Goal: Use online tool/utility: Utilize a website feature to perform a specific function

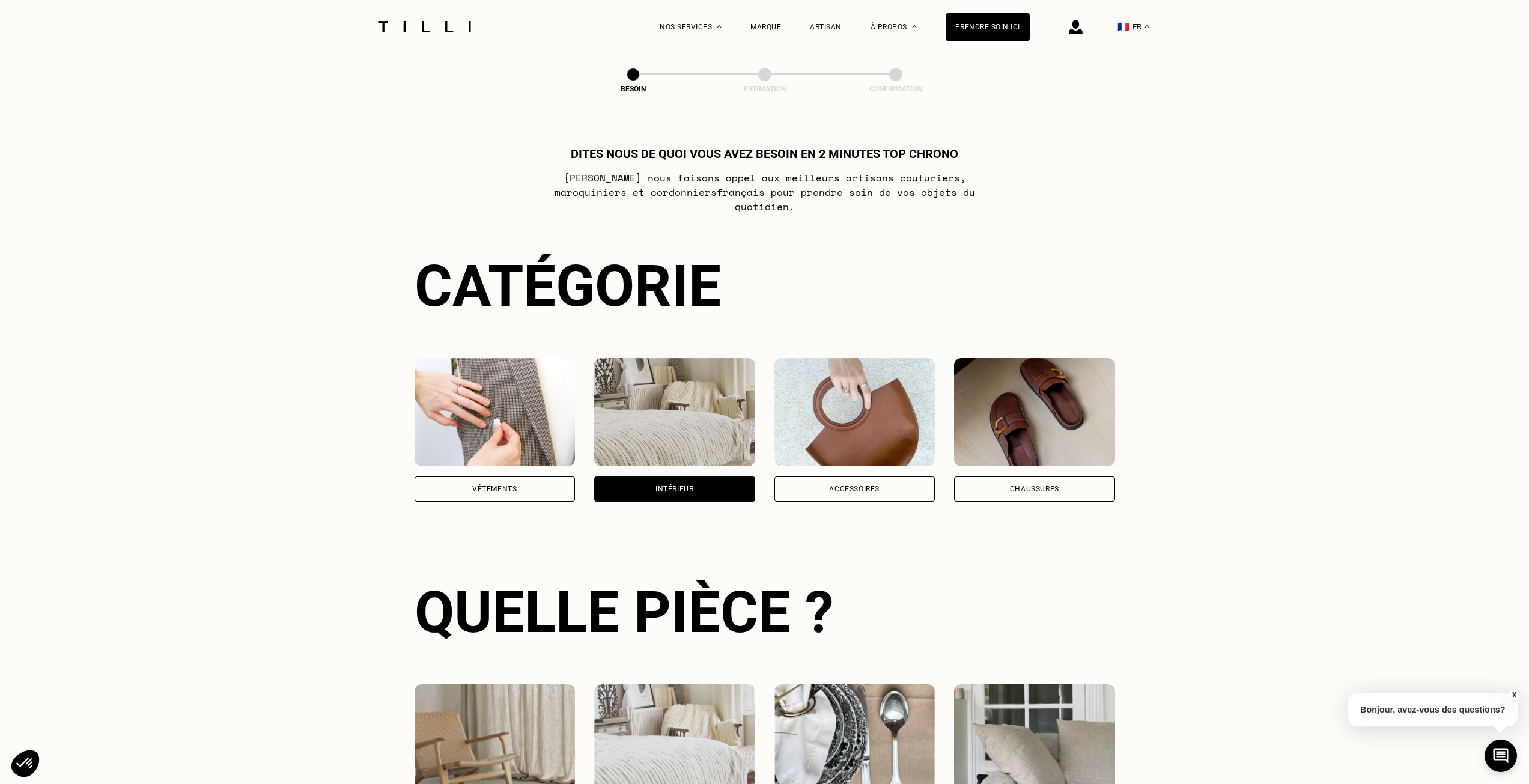
select select "FR"
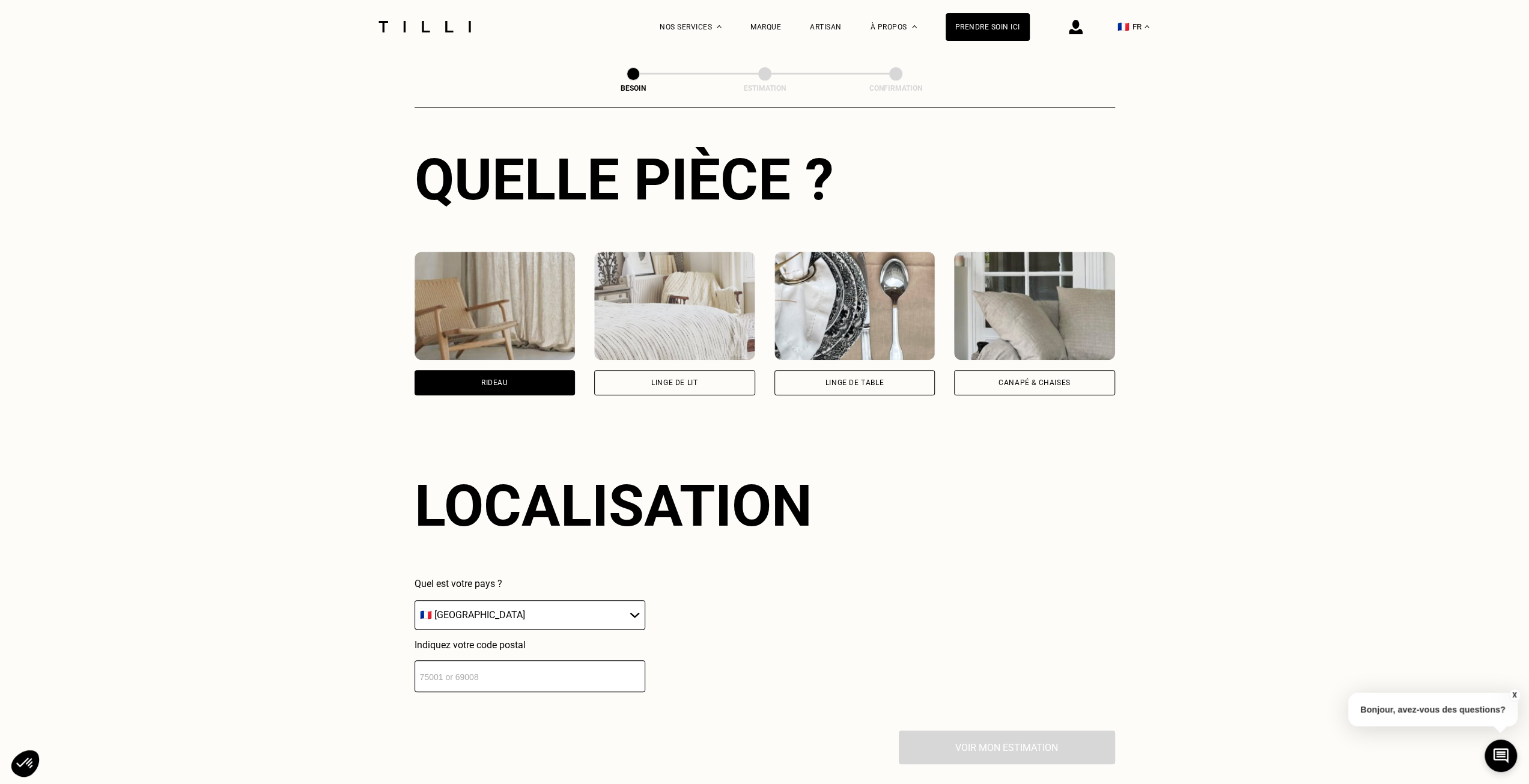
scroll to position [420, 0]
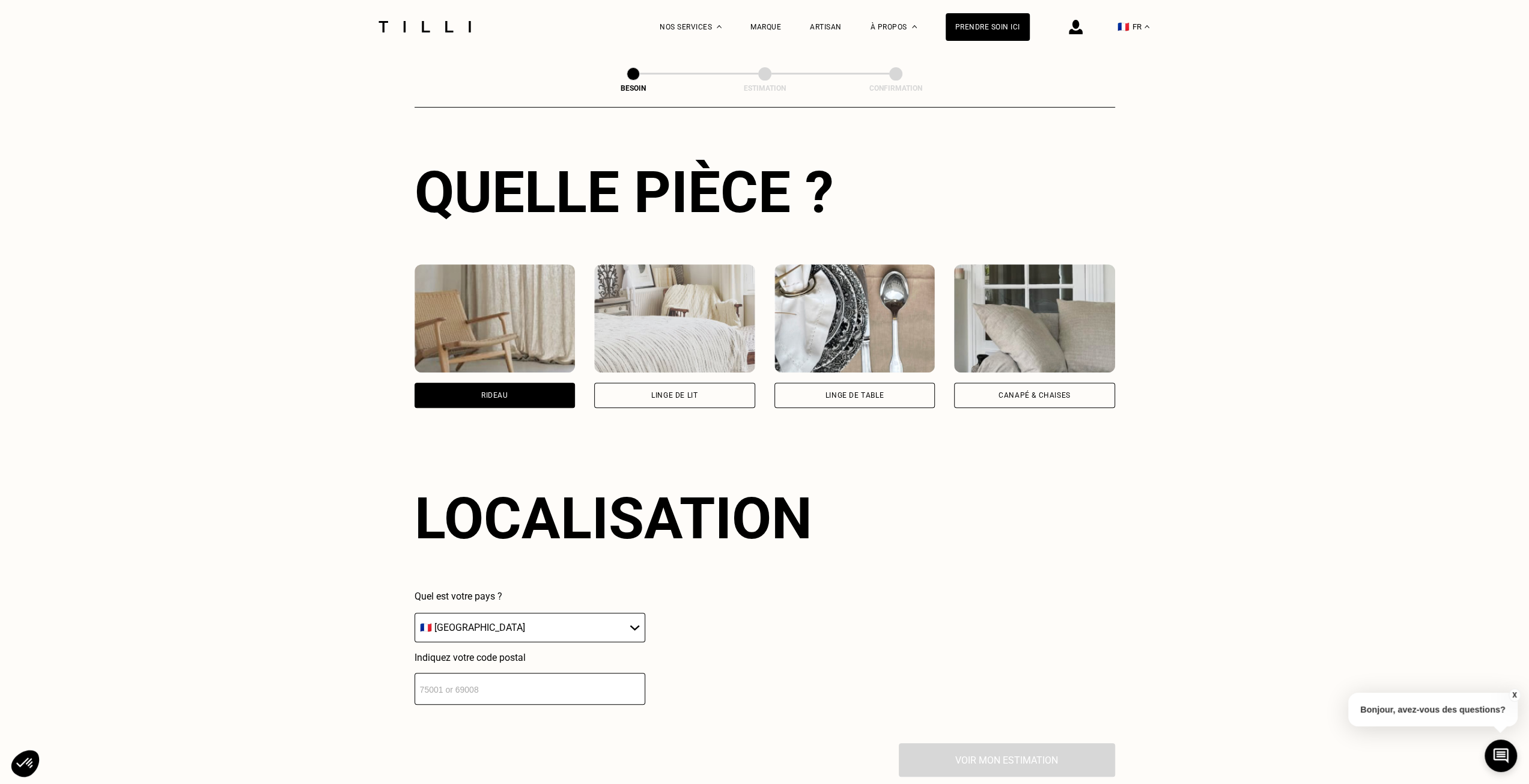
click at [500, 392] on div "Rideau" at bounding box center [494, 395] width 27 height 7
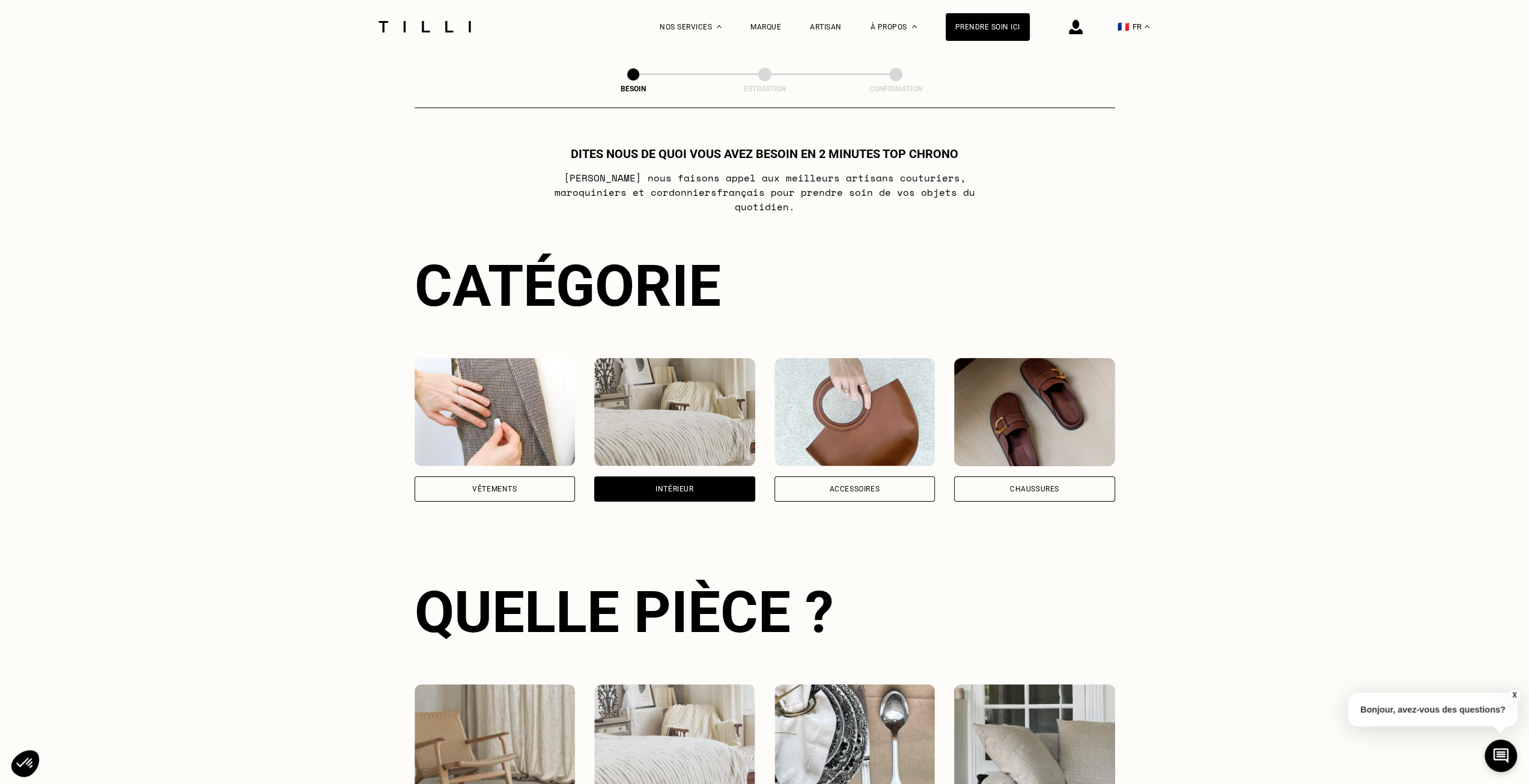
scroll to position [180, 0]
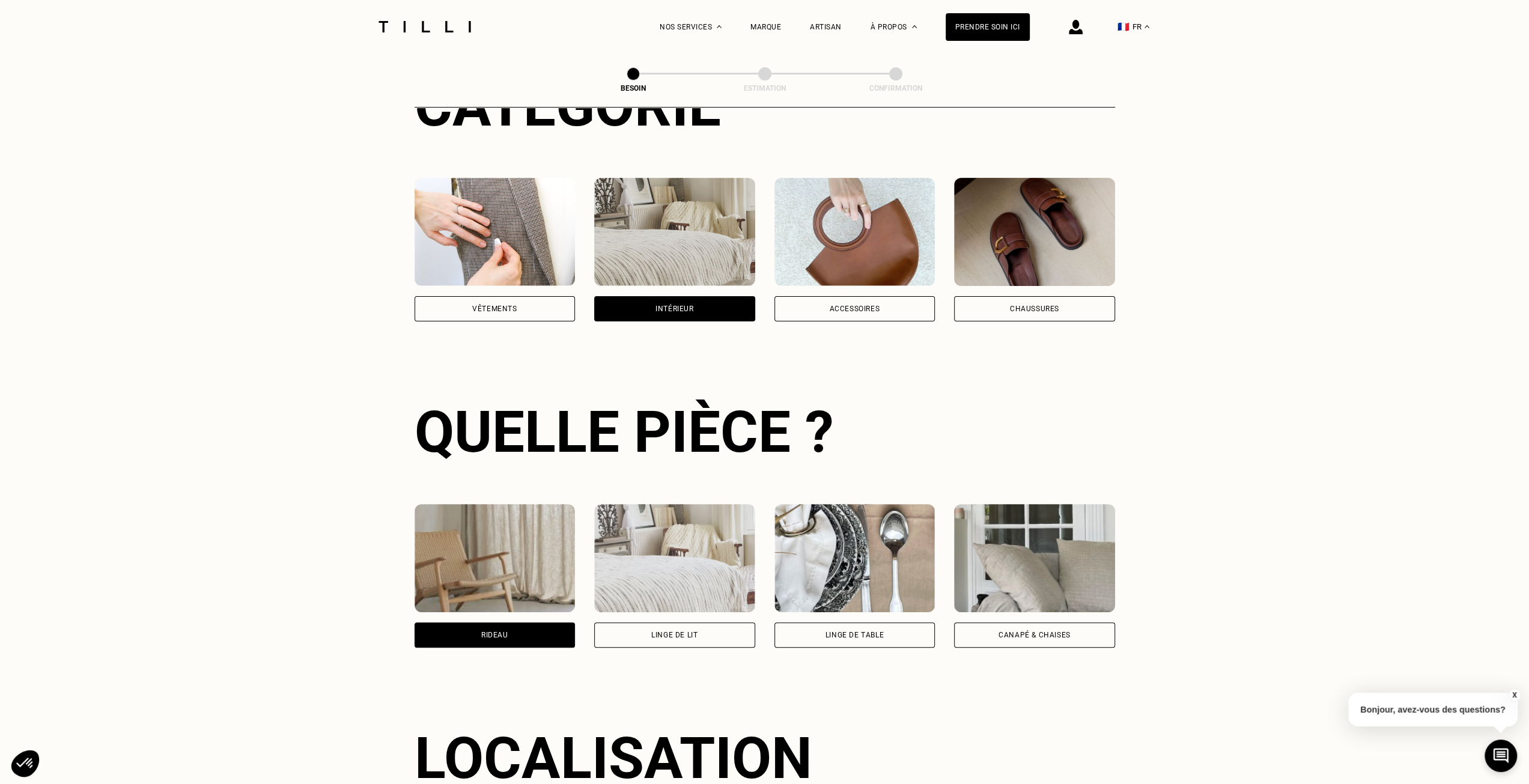
click at [512, 535] on img at bounding box center [495, 558] width 161 height 108
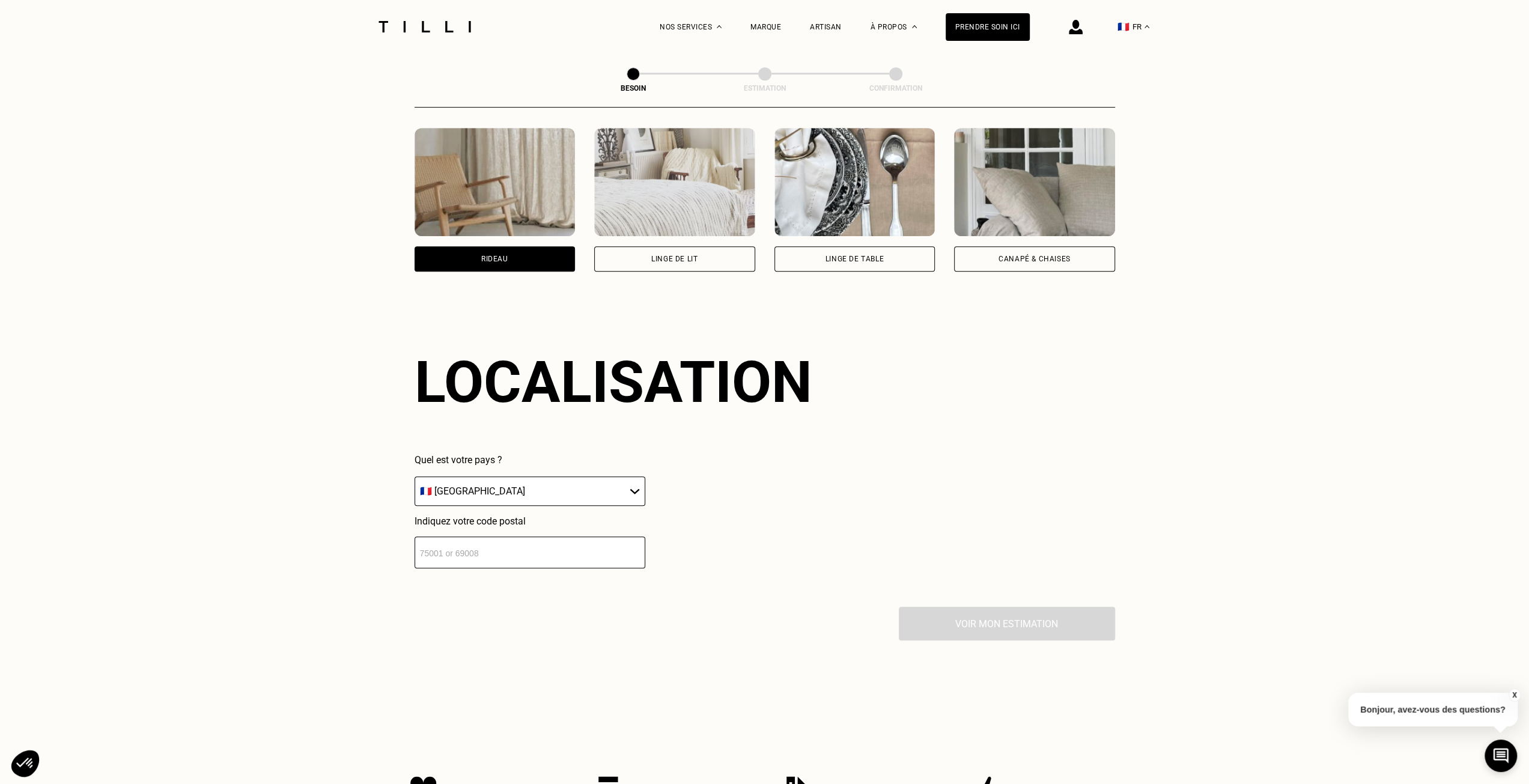
scroll to position [721, 0]
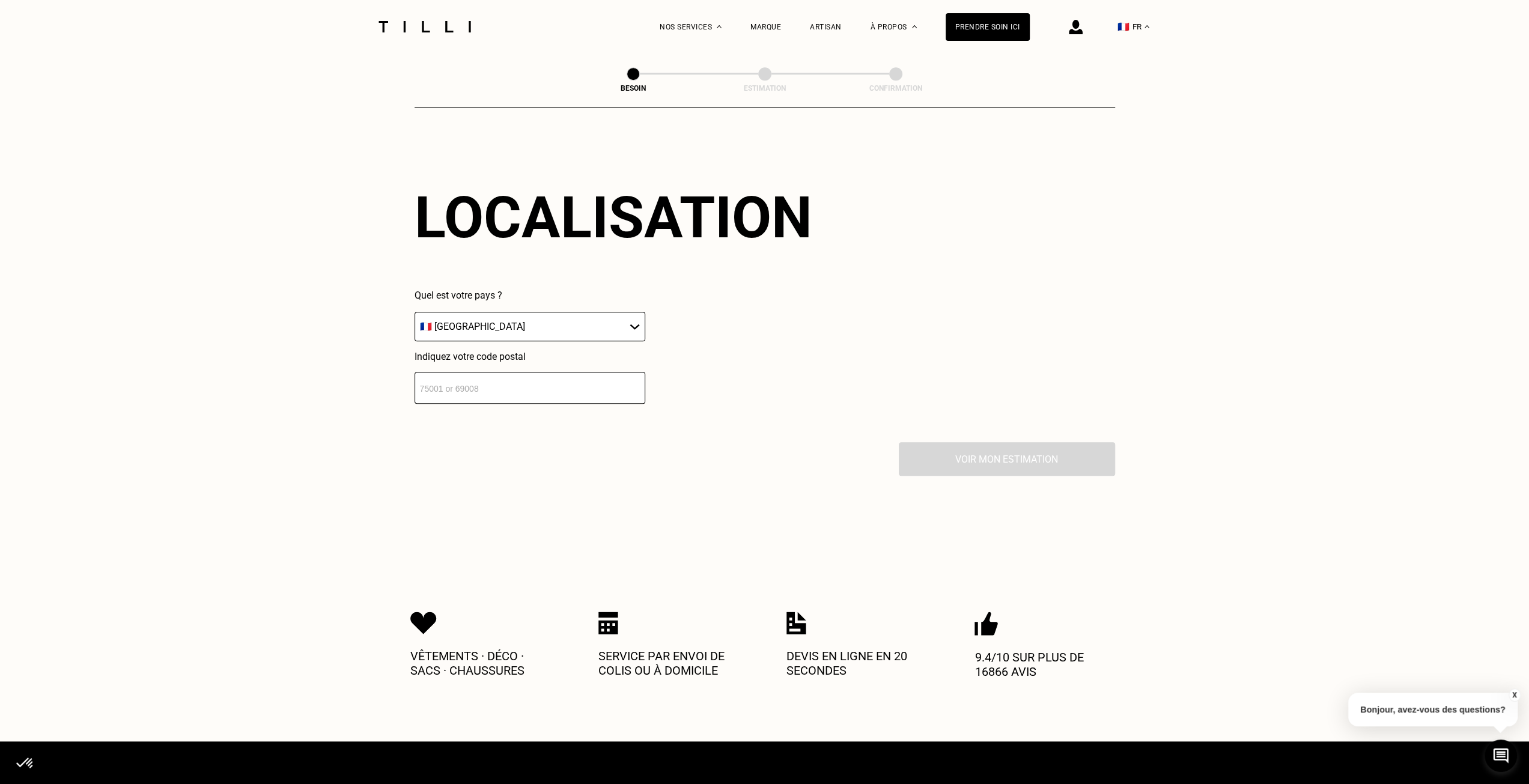
click at [541, 390] on input "number" at bounding box center [529, 387] width 230 height 32
type input "92600"
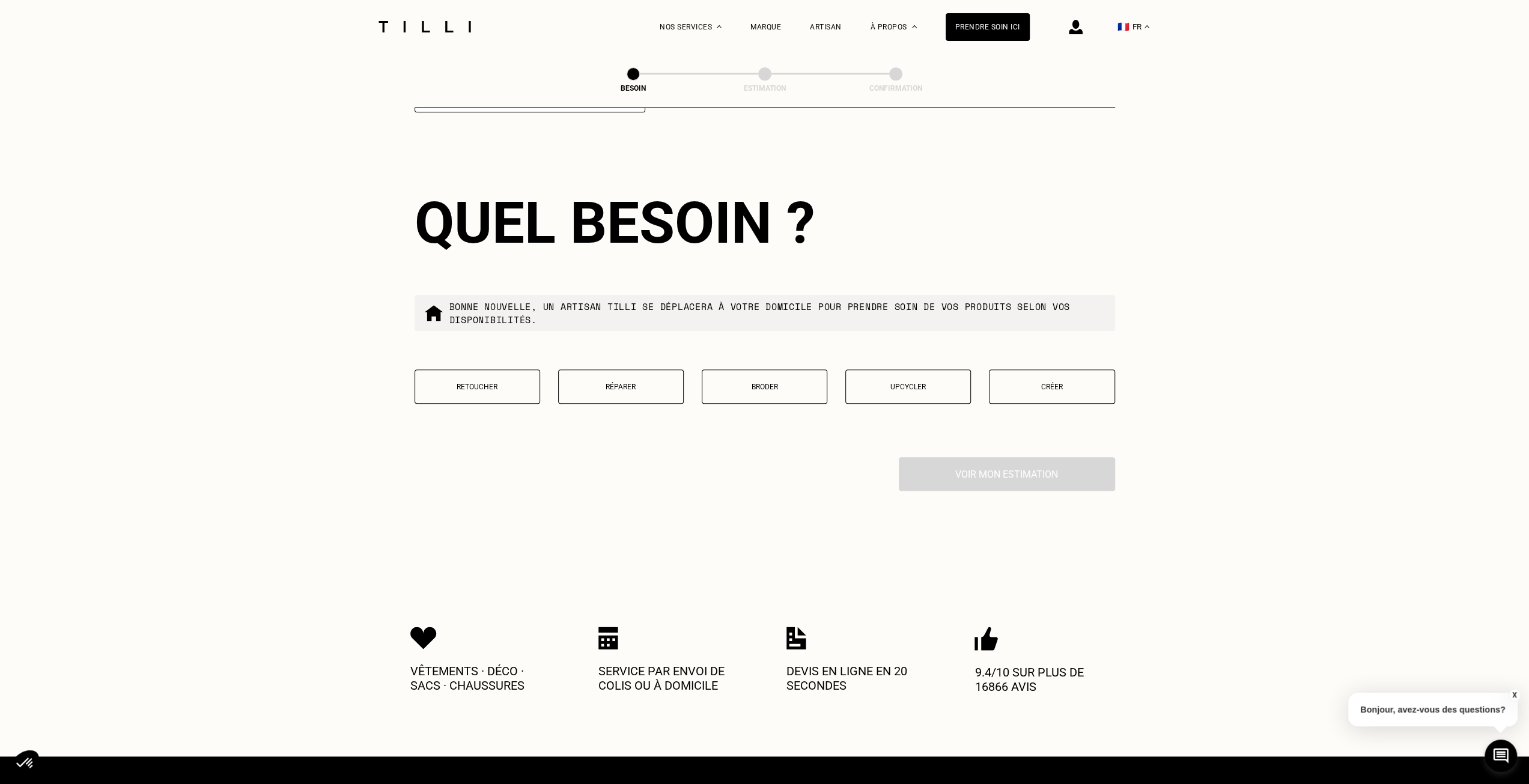
scroll to position [1019, 0]
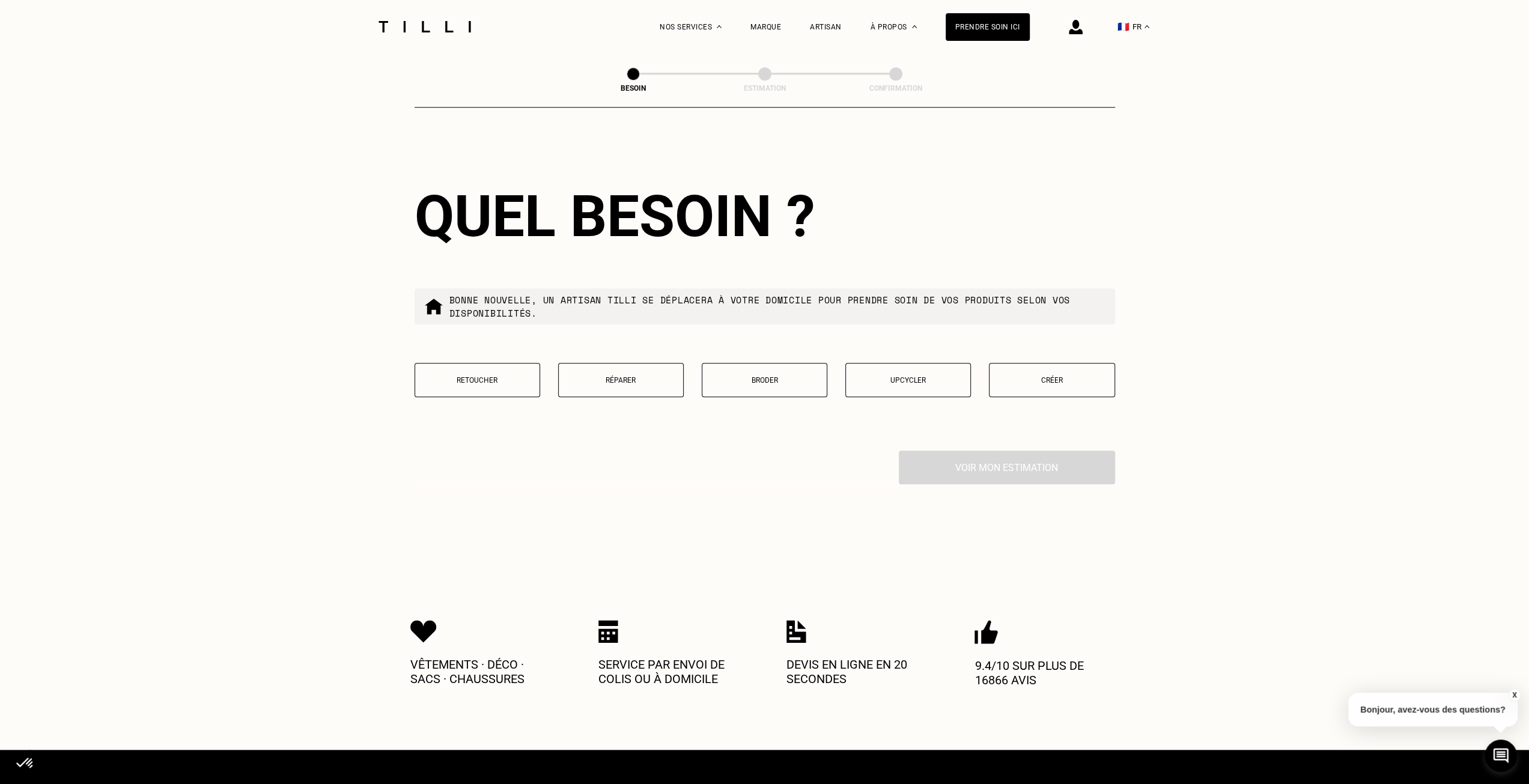
click at [1031, 365] on button "Créer" at bounding box center [1051, 380] width 126 height 35
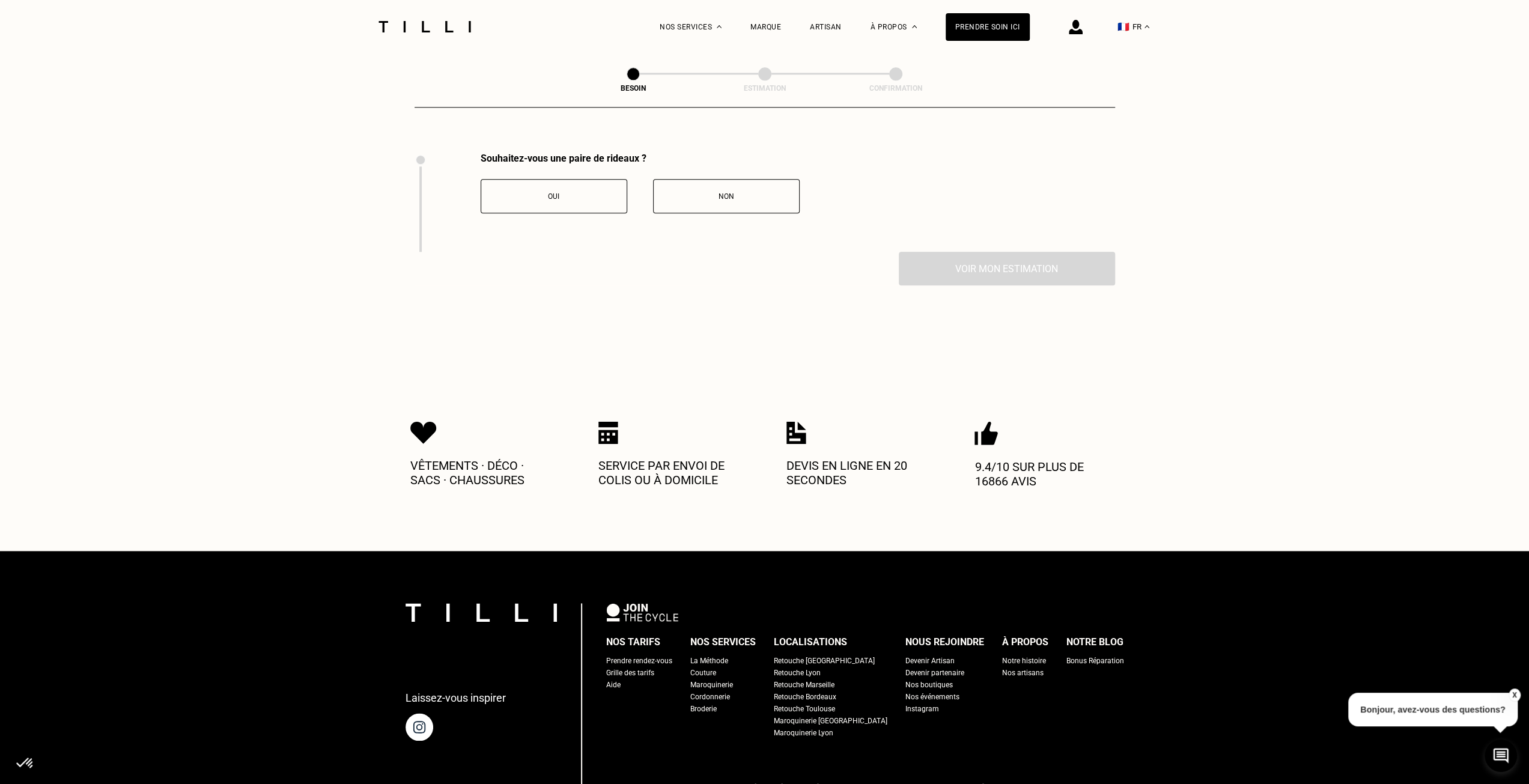
scroll to position [1327, 0]
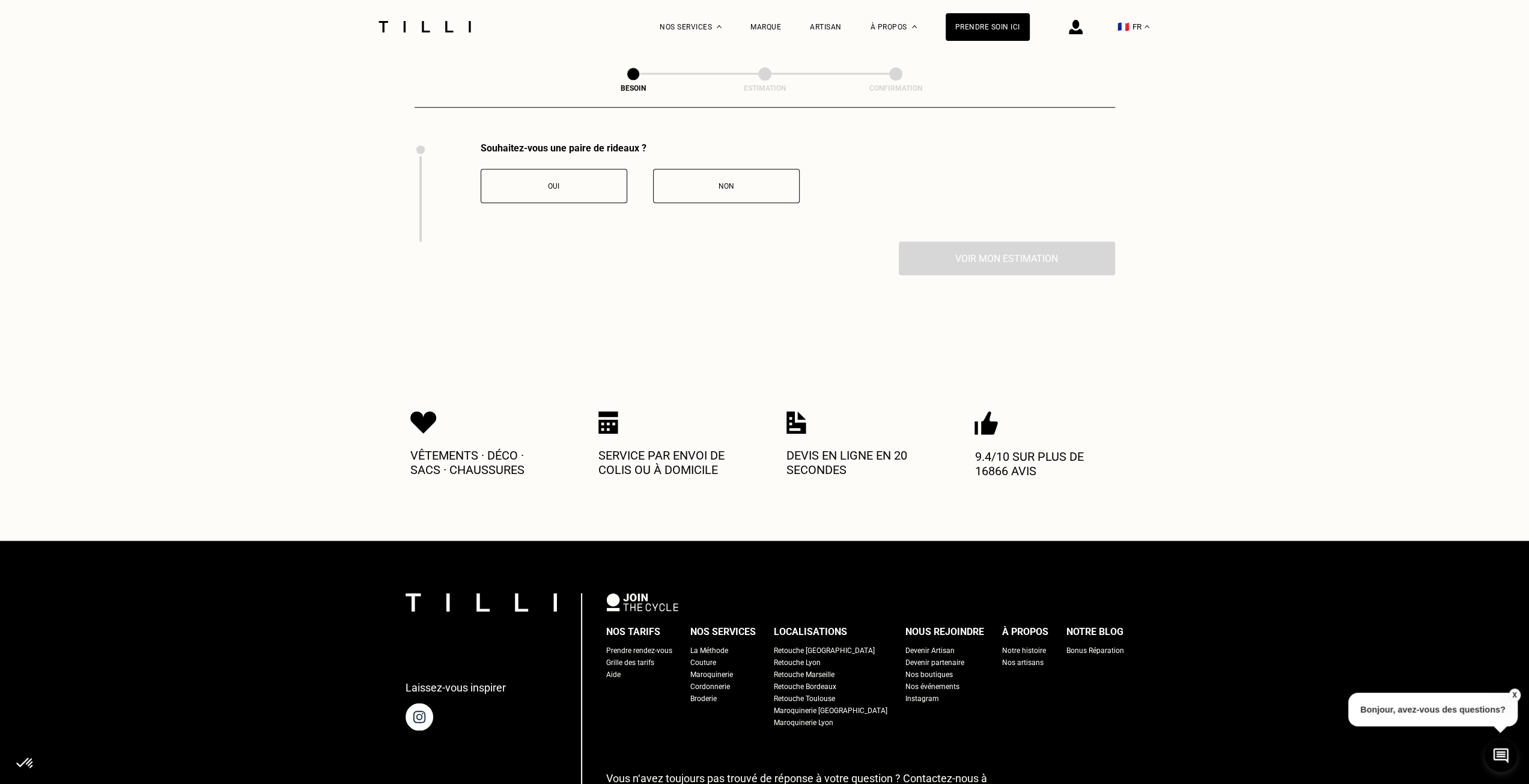
click at [587, 182] on div "Oui" at bounding box center [554, 186] width 133 height 9
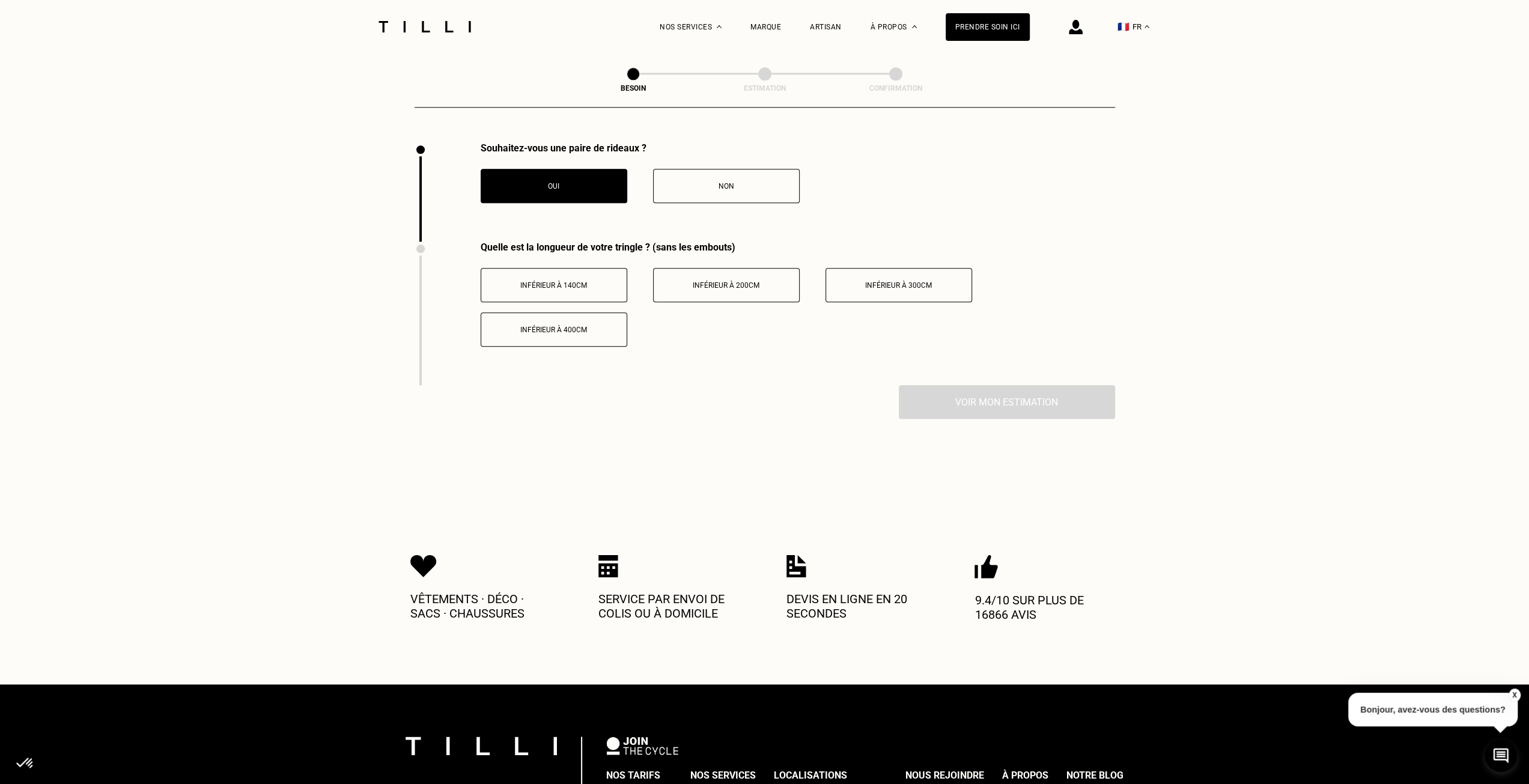
click at [724, 282] on span "Inférieur à 200cm" at bounding box center [726, 286] width 67 height 9
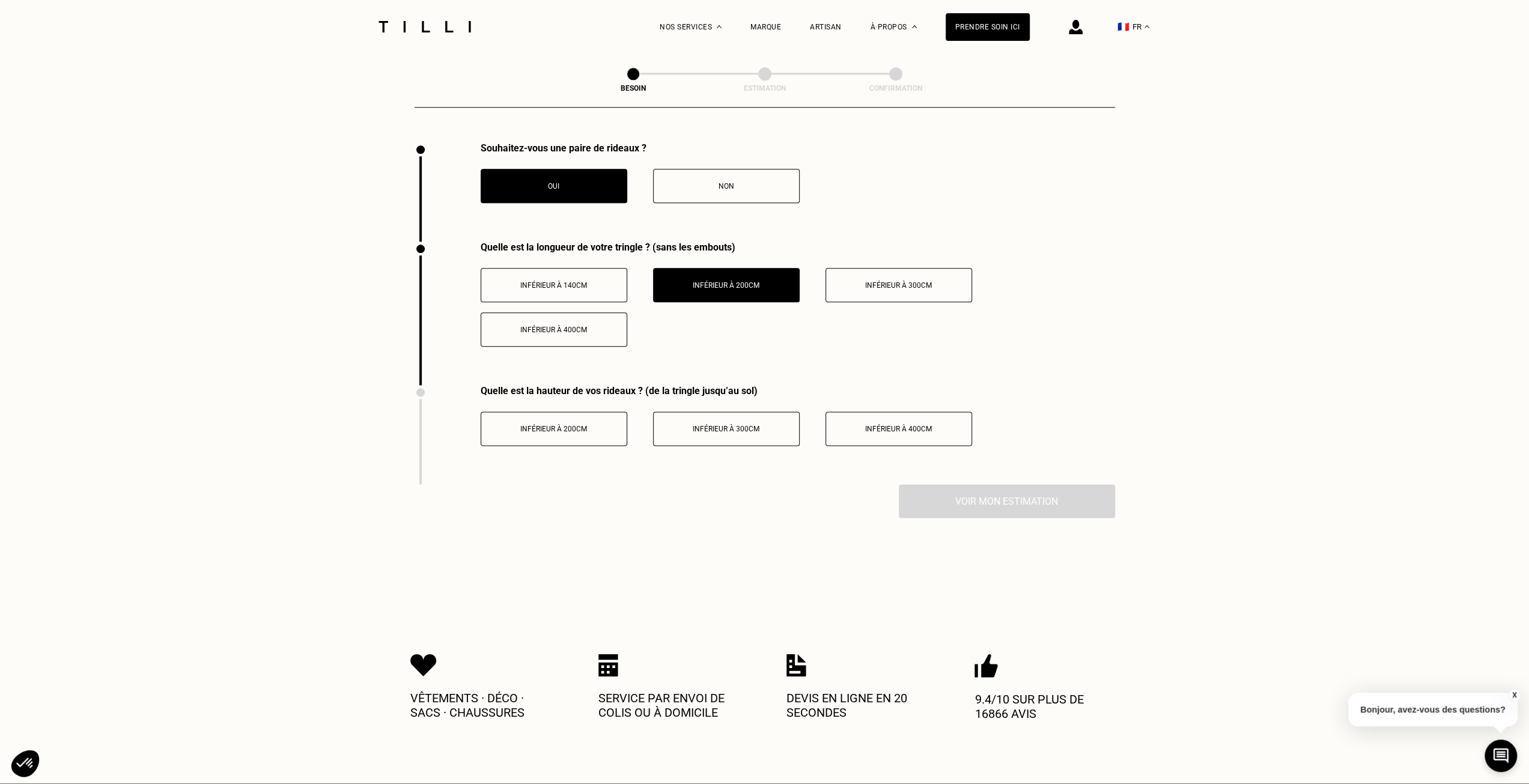
click at [699, 424] on span "Inférieur à 300cm" at bounding box center [726, 429] width 67 height 9
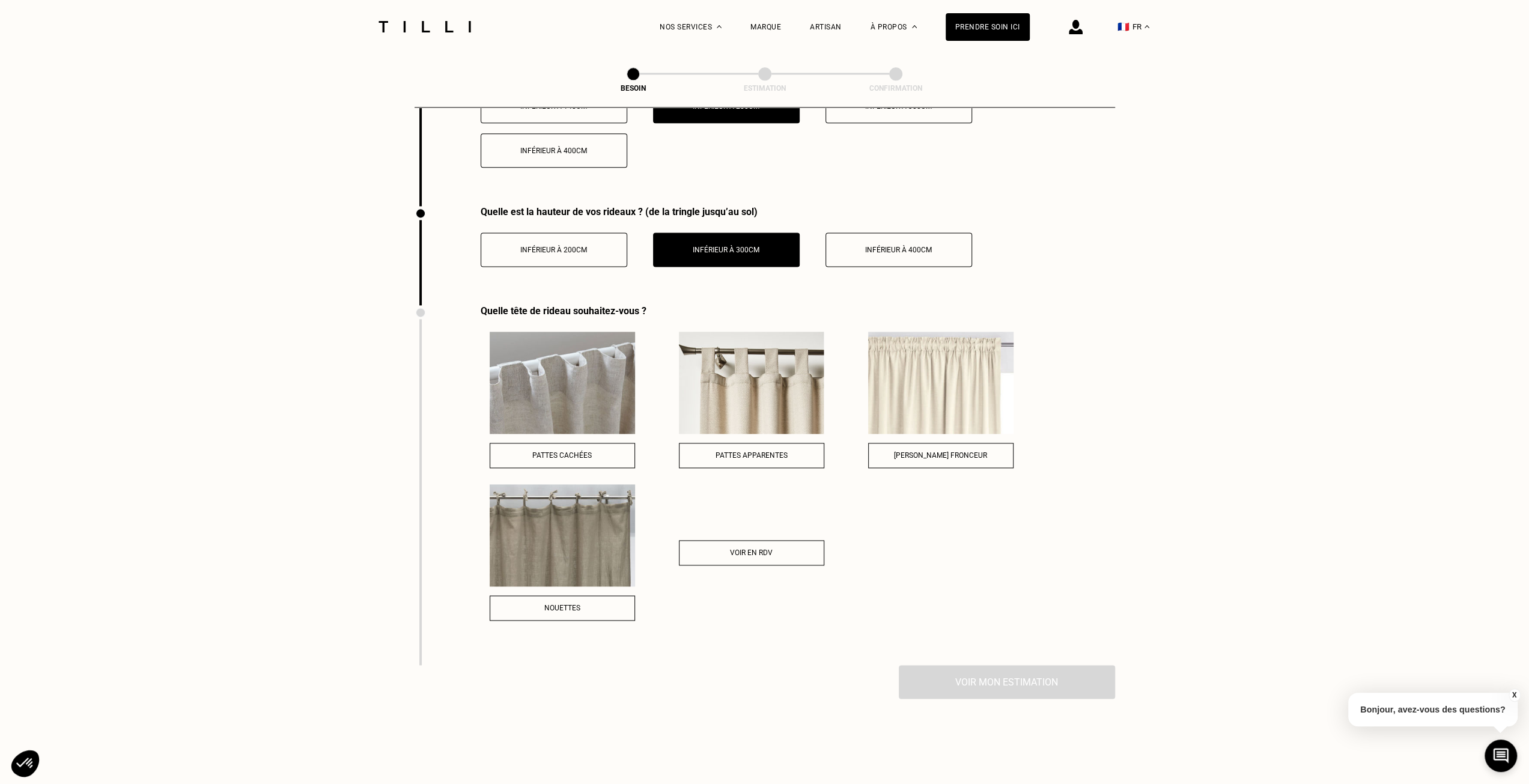
scroll to position [1507, 0]
click at [787, 548] on div "Voir en RDV" at bounding box center [751, 552] width 133 height 9
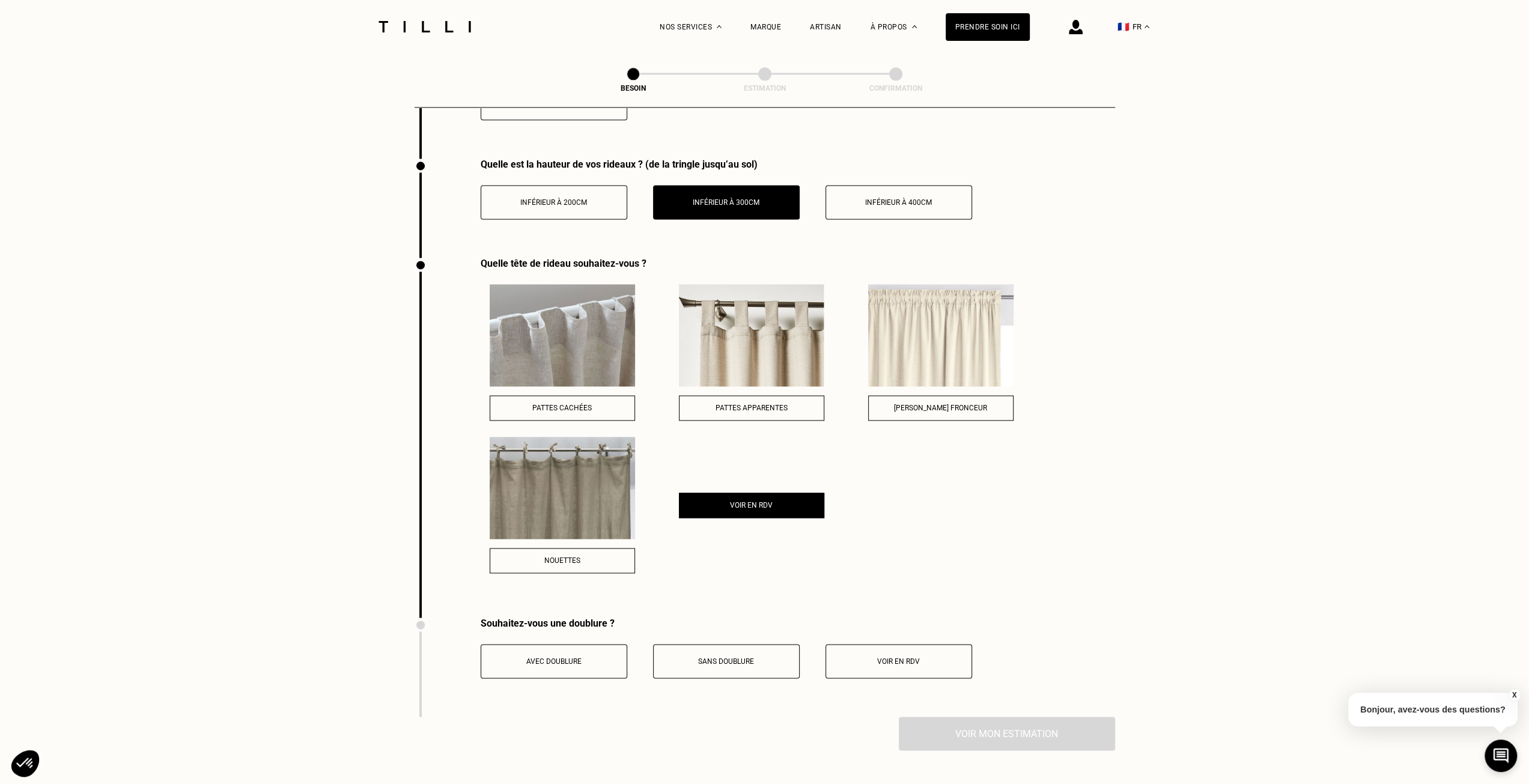
scroll to position [1688, 0]
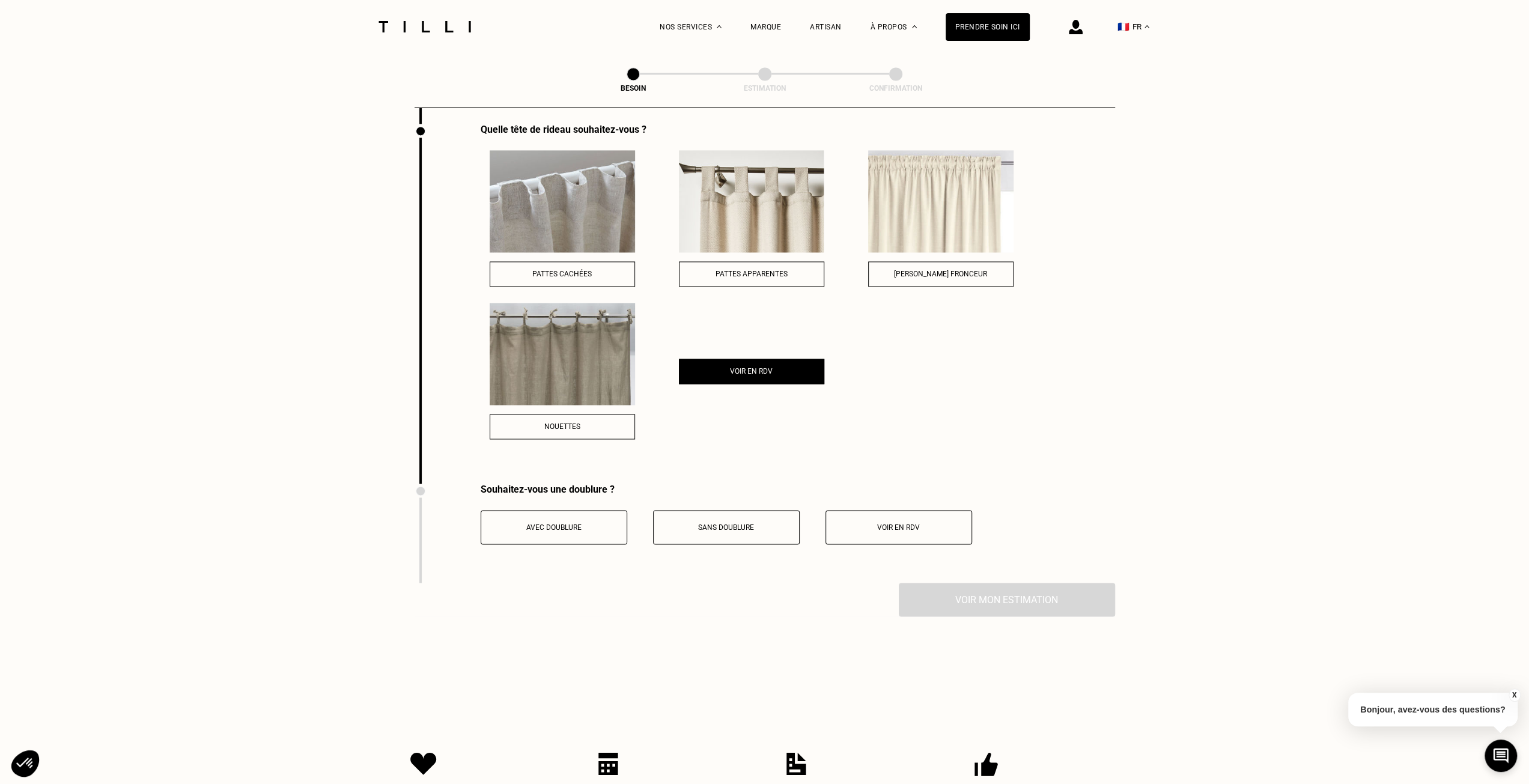
click at [595, 532] on button "Avec doublure" at bounding box center [554, 528] width 146 height 35
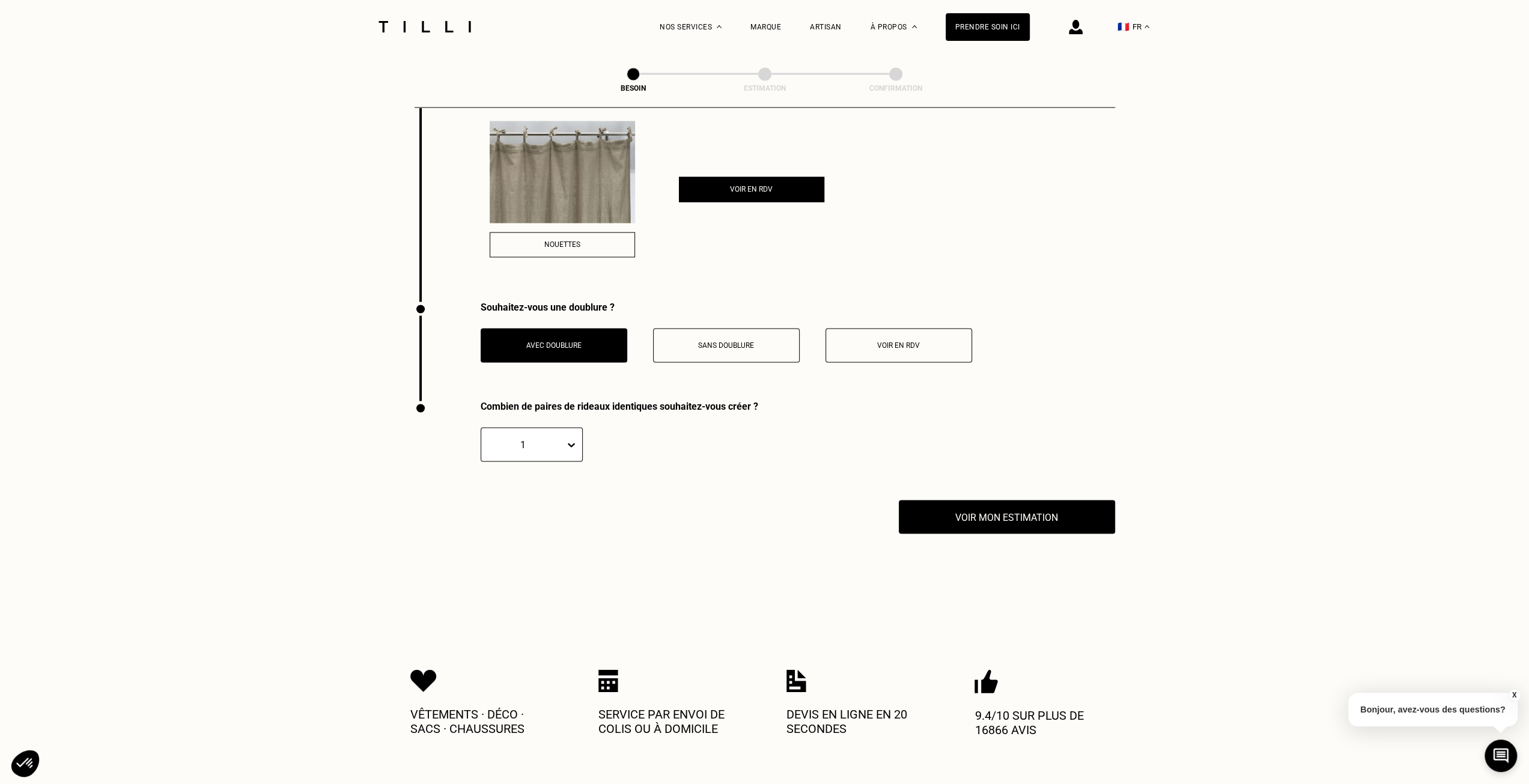
scroll to position [1928, 0]
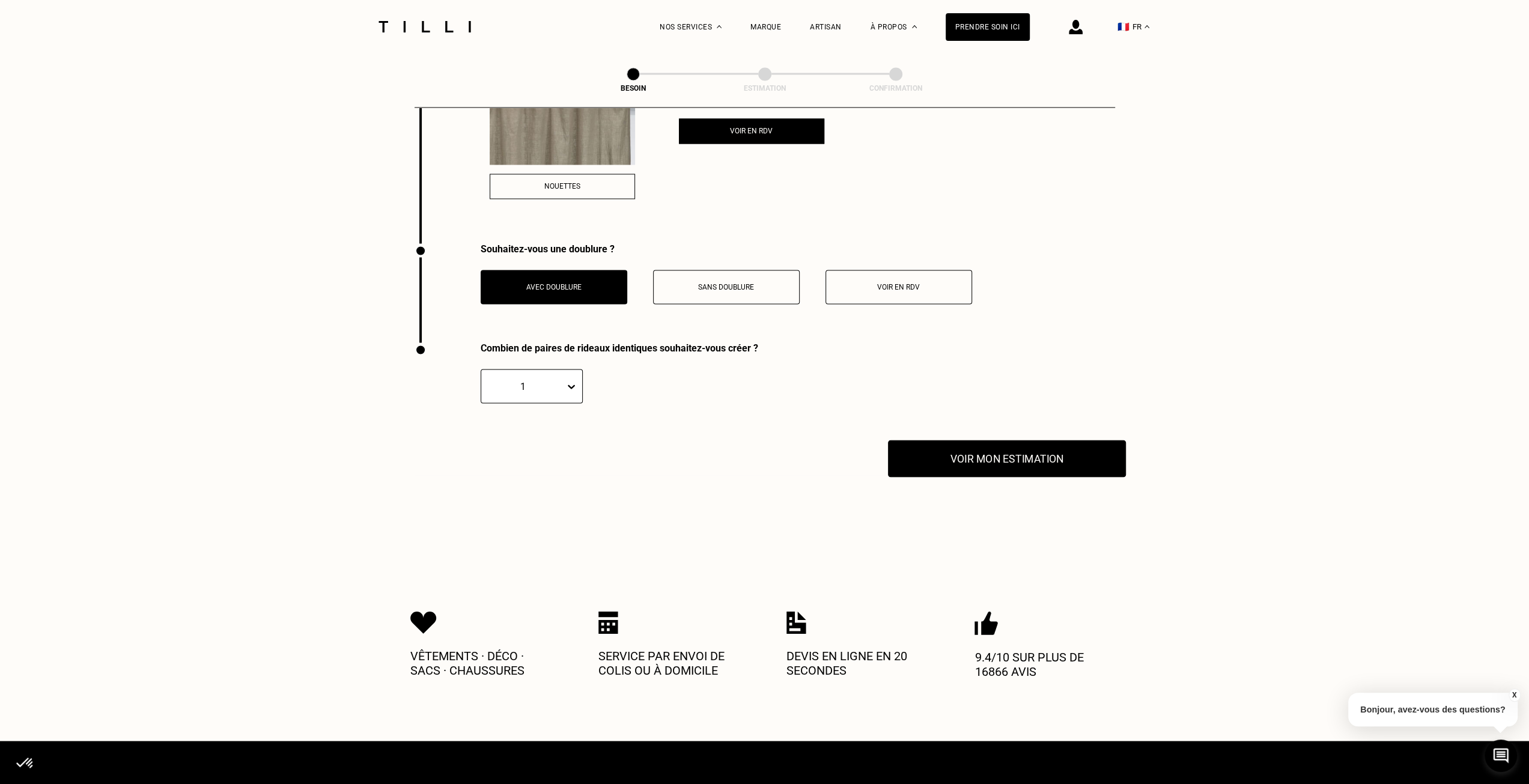
click at [1046, 458] on button "Voir mon estimation" at bounding box center [1007, 458] width 238 height 37
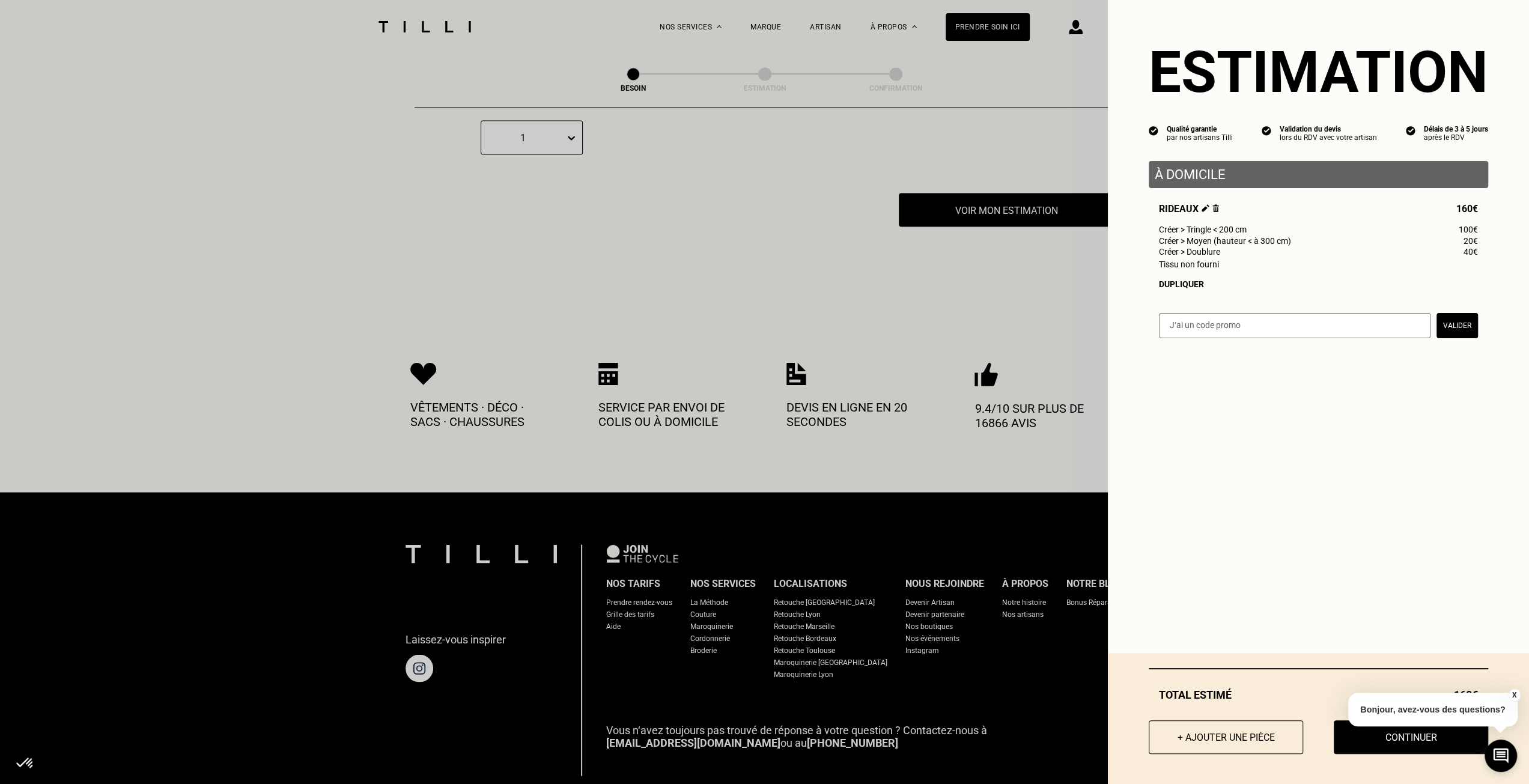
scroll to position [2269, 0]
